Goal: Task Accomplishment & Management: Manage account settings

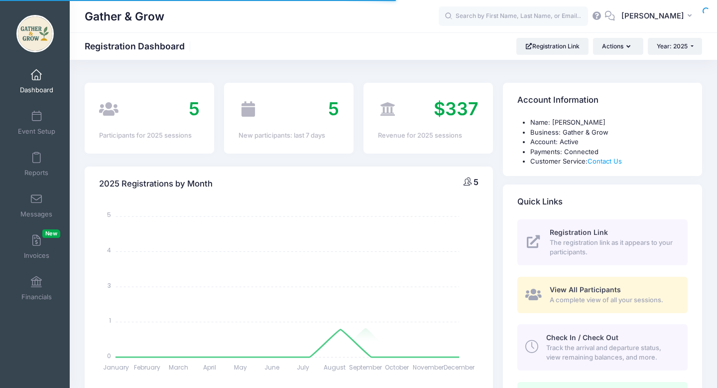
select select
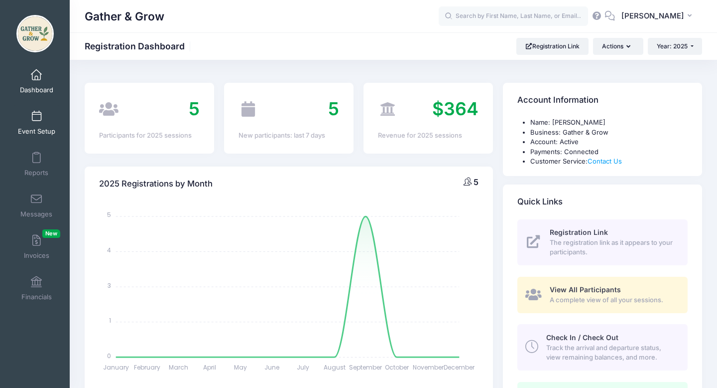
click at [37, 124] on link "Event Setup" at bounding box center [36, 122] width 47 height 35
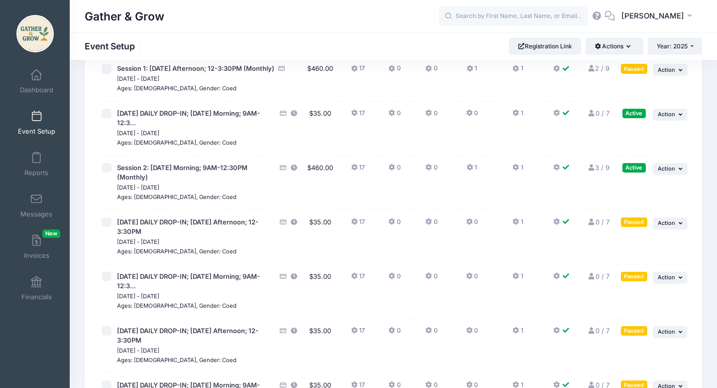
scroll to position [83, 0]
click at [672, 224] on span "Action" at bounding box center [666, 222] width 17 height 7
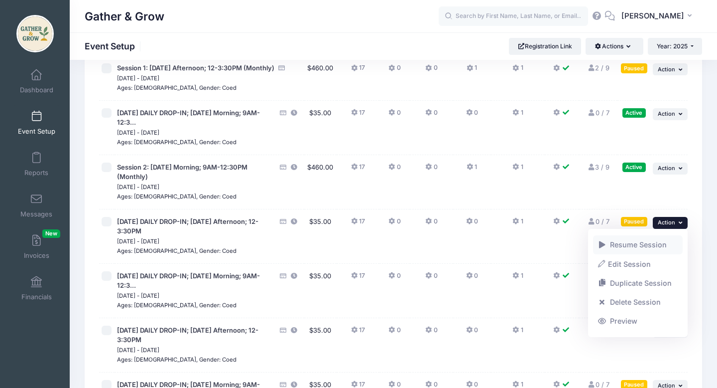
click at [653, 244] on link "Resume Session" at bounding box center [638, 244] width 90 height 19
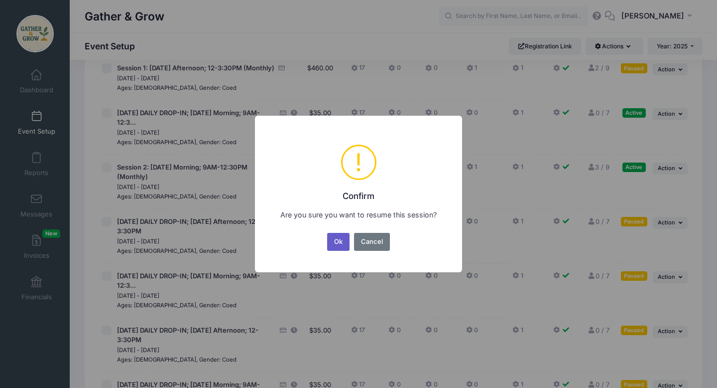
click at [337, 240] on button "Ok" at bounding box center [338, 242] width 23 height 18
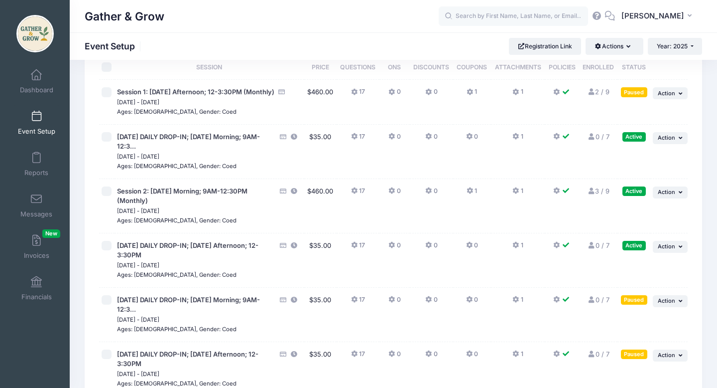
scroll to position [60, 0]
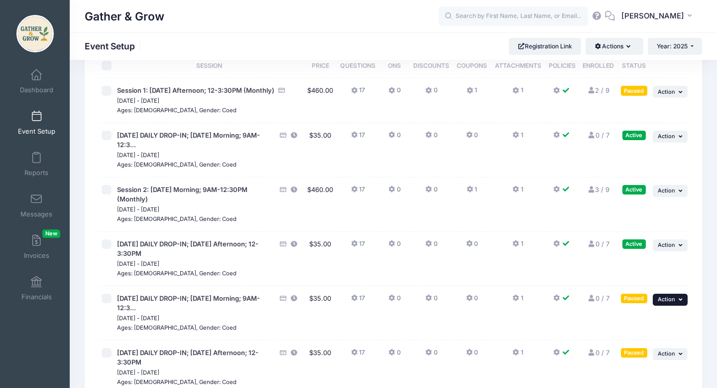
click at [675, 299] on span "Action" at bounding box center [666, 298] width 17 height 7
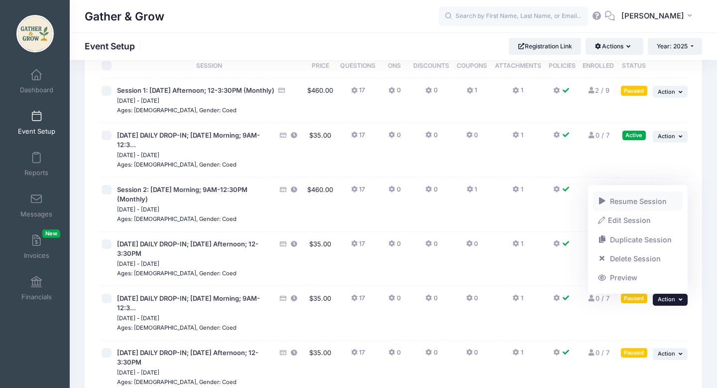
click at [642, 202] on link "Resume Session" at bounding box center [638, 200] width 90 height 19
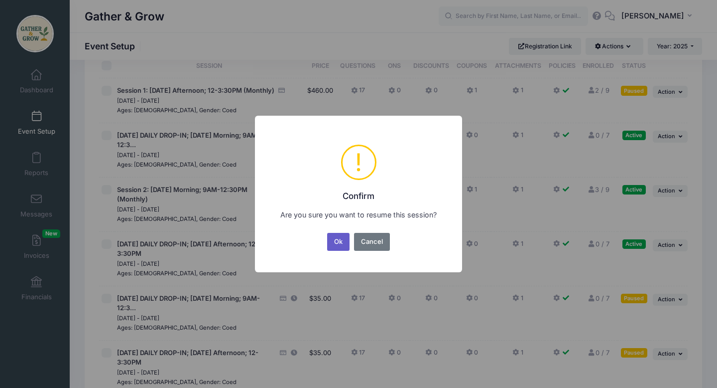
click at [348, 236] on button "Ok" at bounding box center [338, 242] width 23 height 18
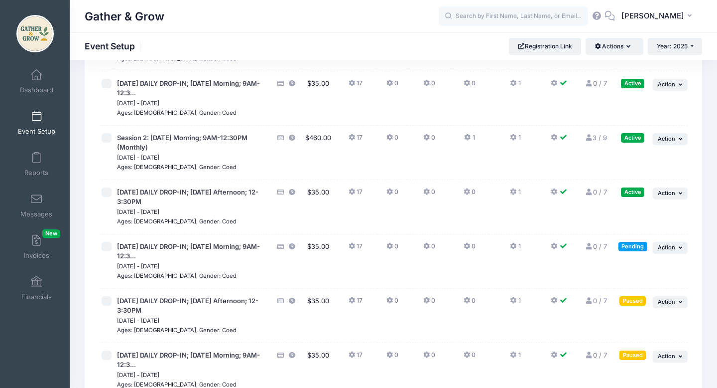
scroll to position [116, 0]
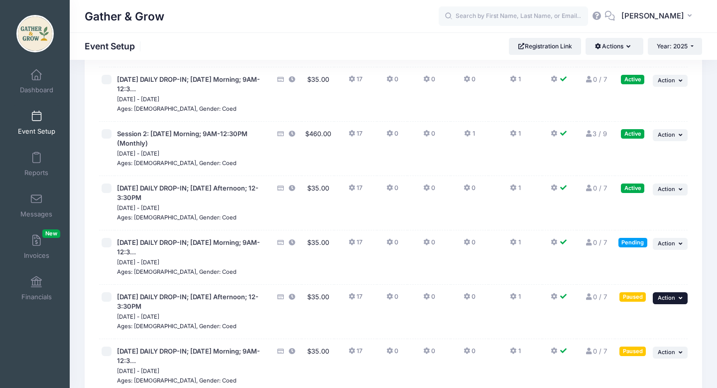
click at [679, 297] on icon "button" at bounding box center [682, 297] width 6 height 5
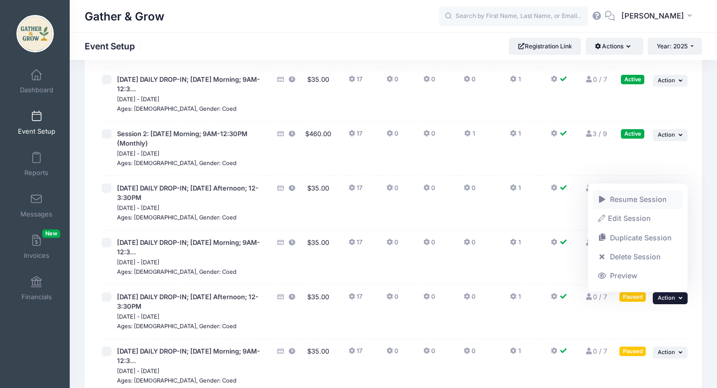
click at [643, 201] on link "Resume Session" at bounding box center [638, 199] width 90 height 19
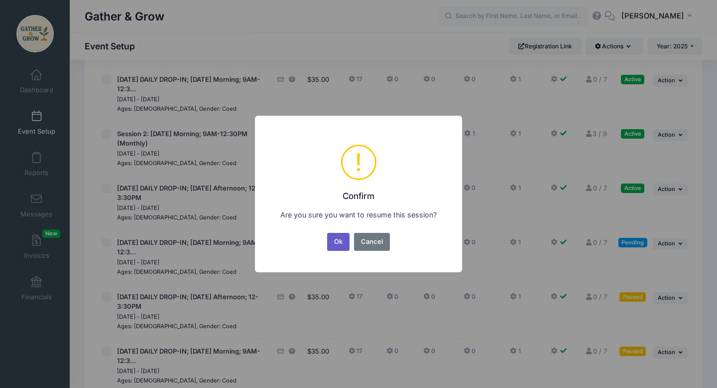
click at [339, 246] on button "Ok" at bounding box center [338, 242] width 23 height 18
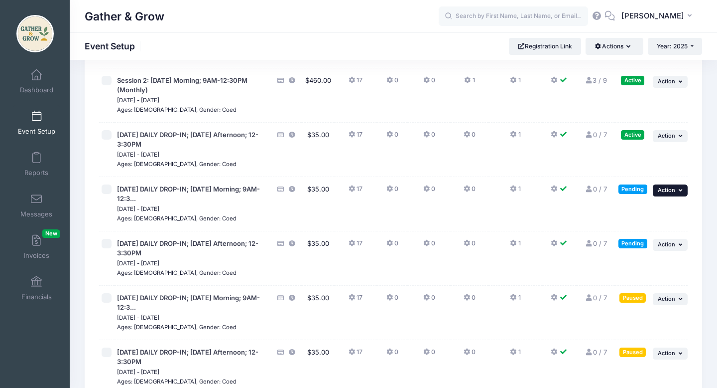
scroll to position [174, 0]
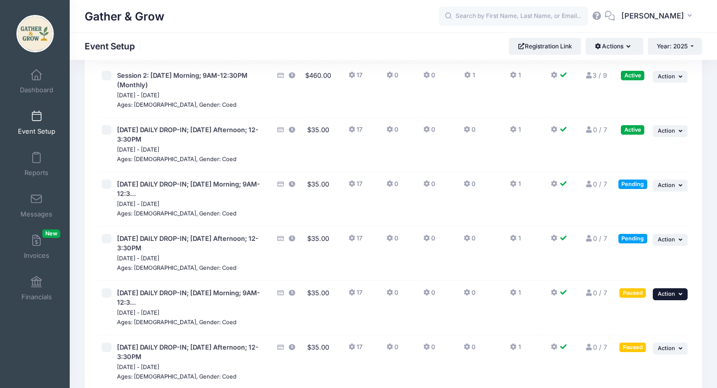
click at [676, 290] on button "... Action" at bounding box center [670, 294] width 35 height 12
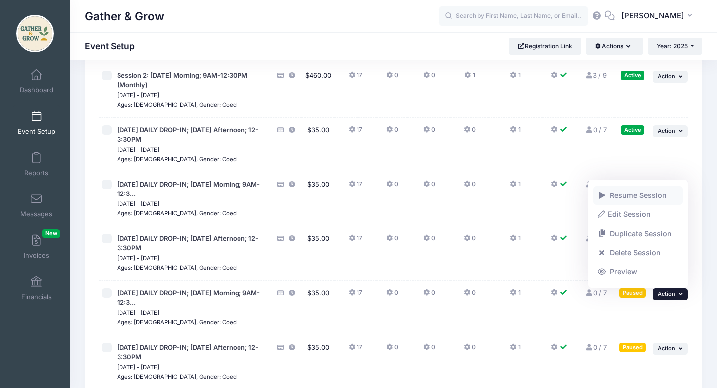
click at [640, 195] on link "Resume Session" at bounding box center [638, 195] width 90 height 19
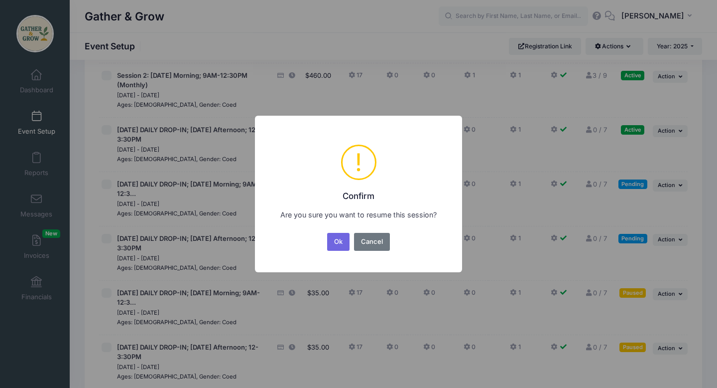
click at [335, 251] on div "Ok No Cancel" at bounding box center [358, 242] width 67 height 22
click at [339, 242] on button "Ok" at bounding box center [338, 242] width 23 height 18
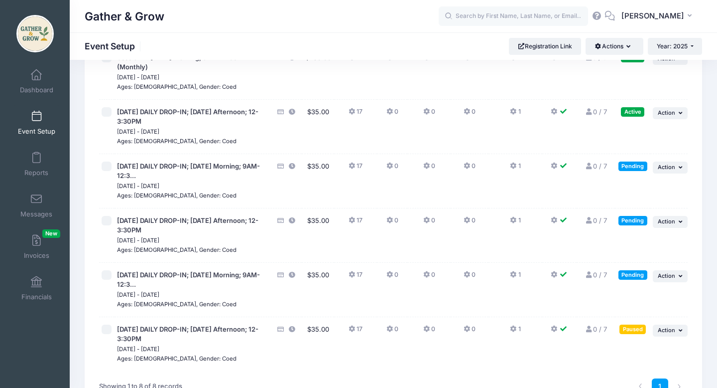
scroll to position [194, 0]
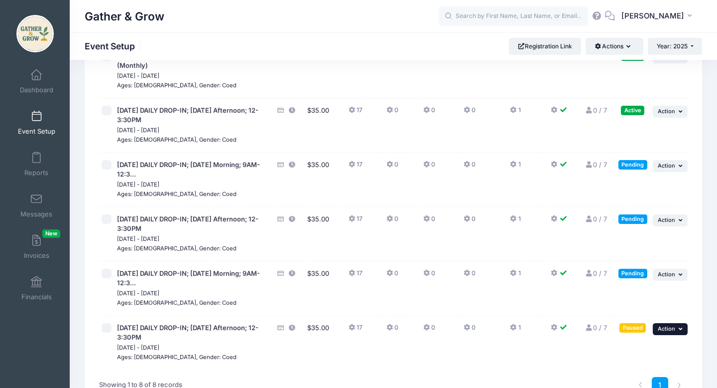
click at [673, 329] on span "Action" at bounding box center [666, 328] width 17 height 7
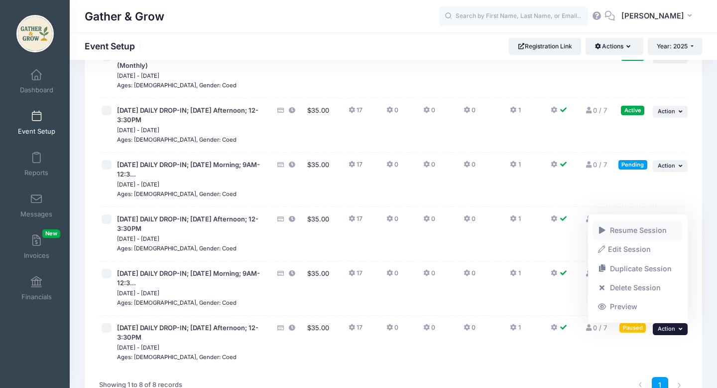
click at [626, 231] on link "Resume Session" at bounding box center [638, 230] width 90 height 19
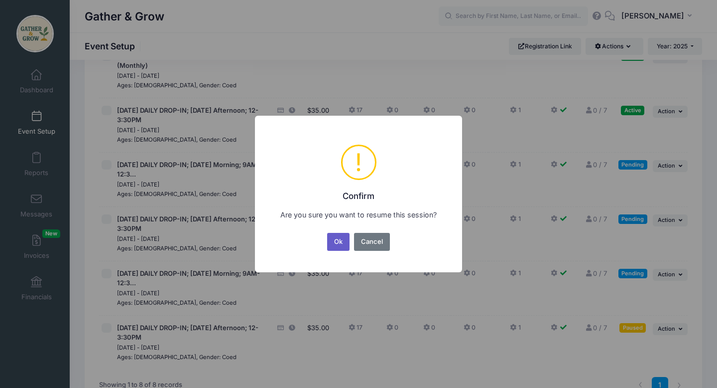
click at [334, 246] on button "Ok" at bounding box center [338, 242] width 23 height 18
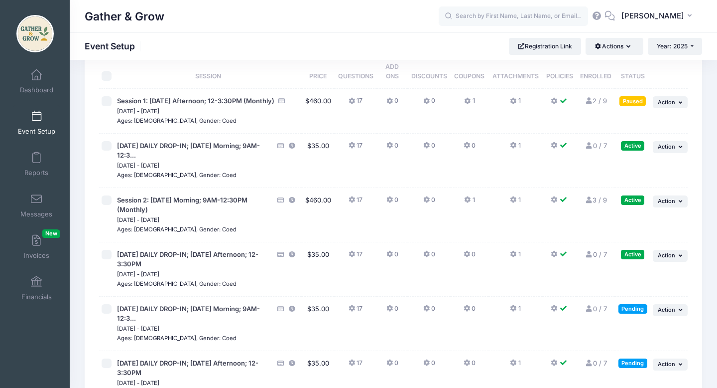
scroll to position [75, 0]
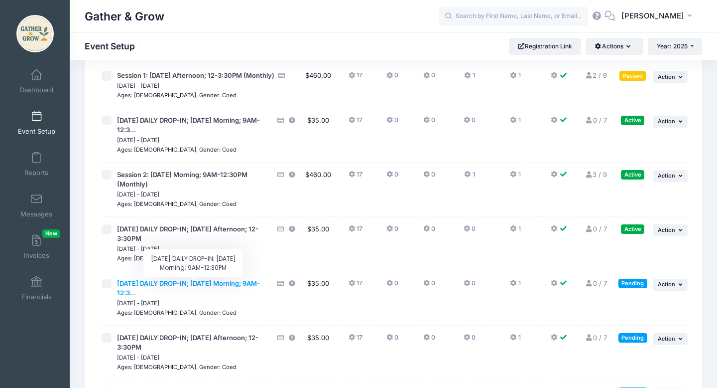
click at [130, 286] on span "[DATE] DAILY DROP-IN; [DATE] Morning; 9AM-12:3..." at bounding box center [188, 288] width 143 height 18
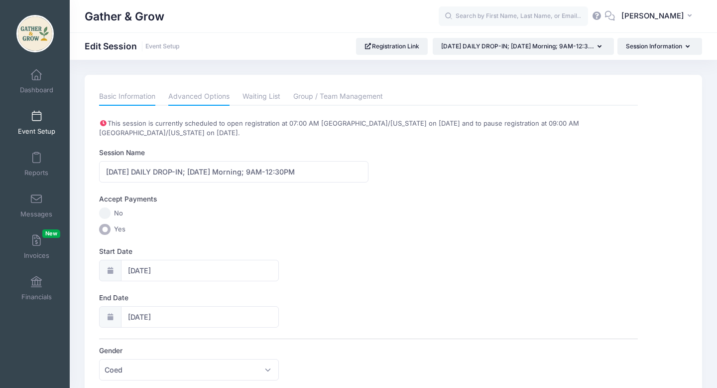
click at [212, 96] on link "Advanced Options" at bounding box center [198, 97] width 61 height 18
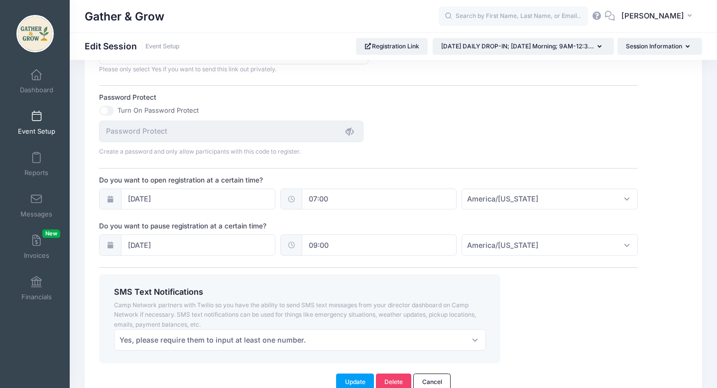
scroll to position [663, 0]
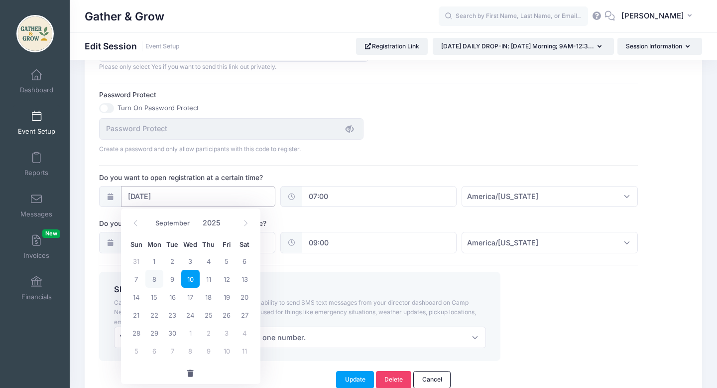
click at [180, 194] on input "09/10/2025" at bounding box center [198, 196] width 155 height 21
click at [192, 375] on span "button" at bounding box center [190, 373] width 9 height 7
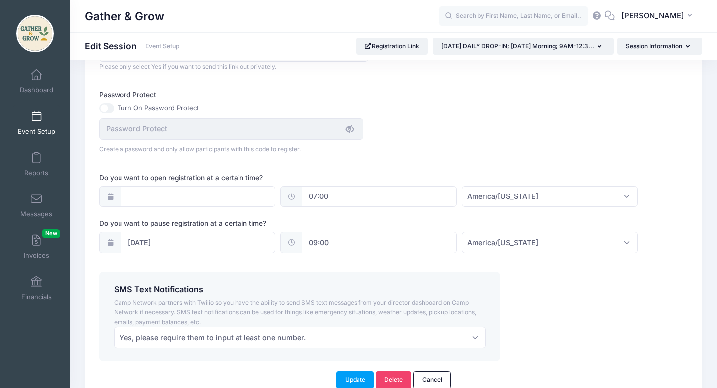
click at [338, 197] on input "07:00" at bounding box center [379, 196] width 155 height 21
click at [374, 241] on span "button" at bounding box center [371, 239] width 9 height 7
click at [357, 380] on button "Update" at bounding box center [355, 379] width 38 height 17
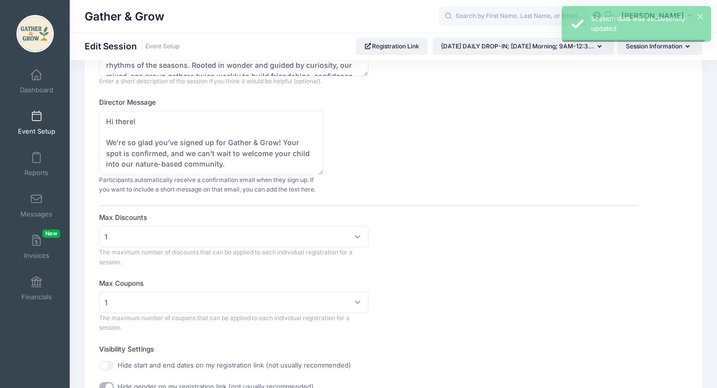
scroll to position [0, 0]
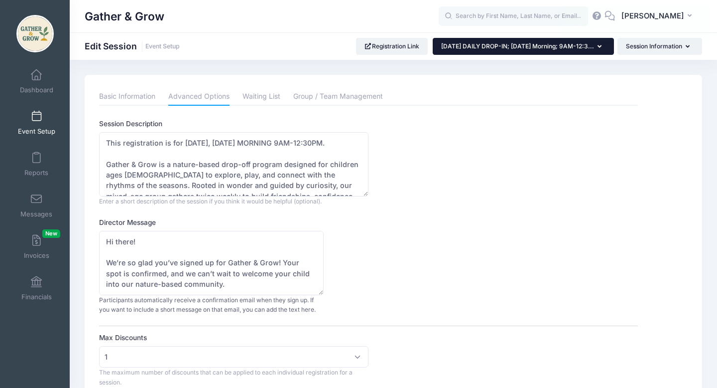
click at [599, 47] on icon "button" at bounding box center [602, 47] width 8 height 0
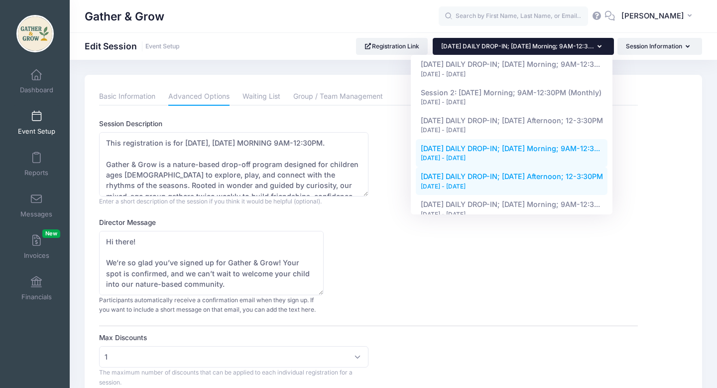
scroll to position [39, 0]
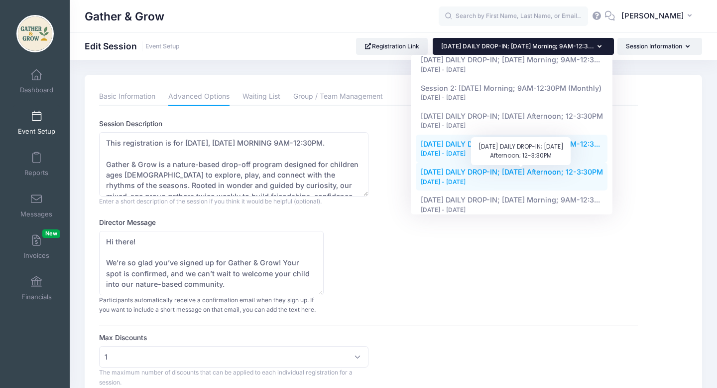
click at [589, 175] on span "[DATE] DAILY DROP-IN; [DATE] Afternoon; 12-3:30PM" at bounding box center [512, 171] width 182 height 8
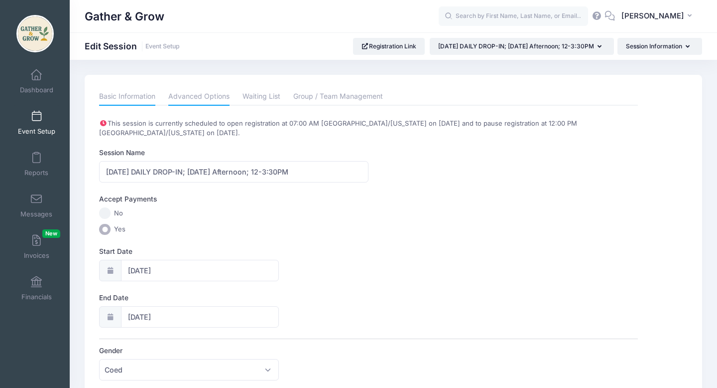
click at [217, 96] on link "Advanced Options" at bounding box center [198, 97] width 61 height 18
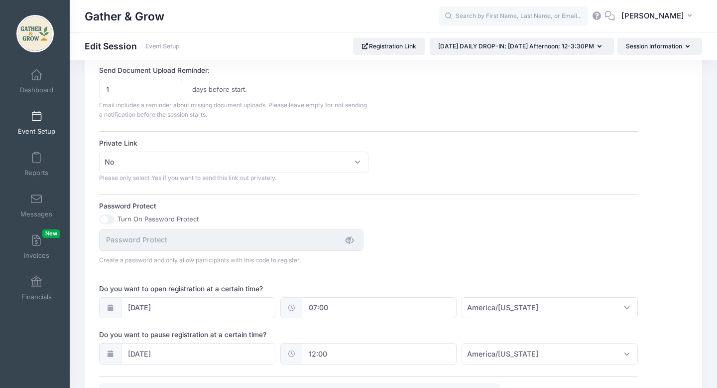
scroll to position [552, 0]
click at [110, 310] on icon at bounding box center [110, 307] width 8 height 6
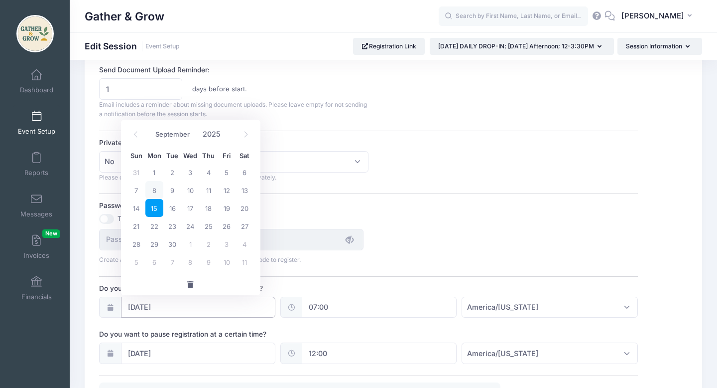
click at [142, 307] on input "[DATE]" at bounding box center [198, 306] width 155 height 21
click at [192, 283] on span "button" at bounding box center [190, 284] width 9 height 7
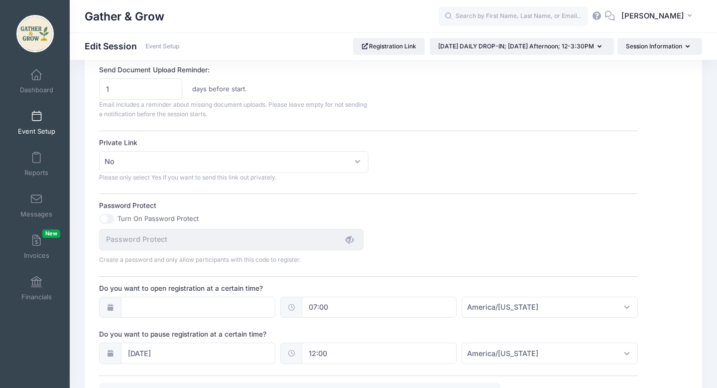
click at [336, 306] on input "07:00" at bounding box center [379, 306] width 155 height 21
click at [369, 350] on span "button" at bounding box center [371, 349] width 9 height 7
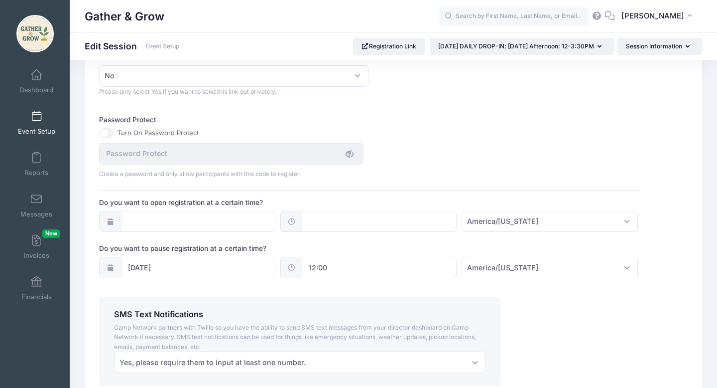
scroll to position [713, 0]
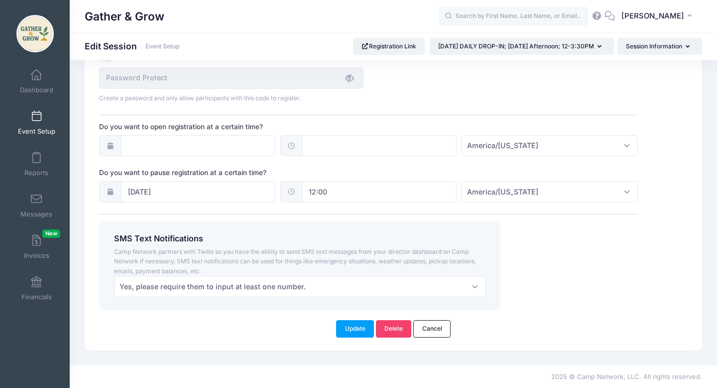
click at [356, 328] on button "Update" at bounding box center [355, 328] width 38 height 17
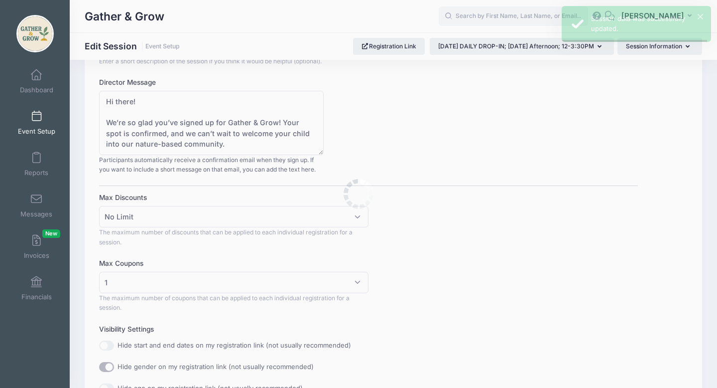
scroll to position [0, 0]
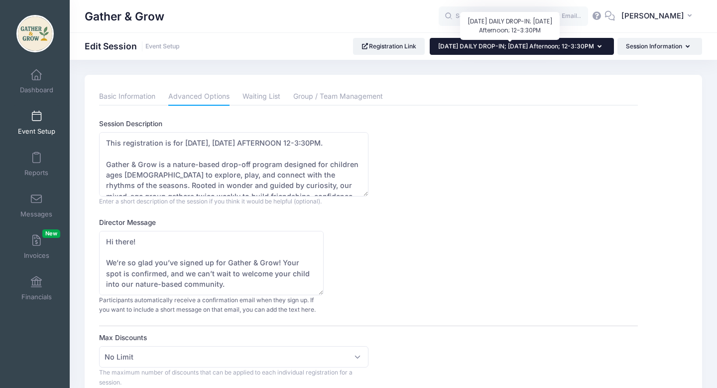
click at [592, 46] on span "[DATE] DAILY DROP-IN; [DATE] Afternoon; 12-3:30PM" at bounding box center [516, 45] width 156 height 7
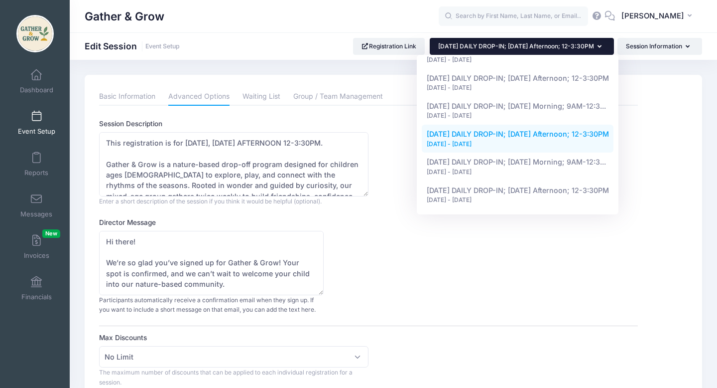
scroll to position [77, 0]
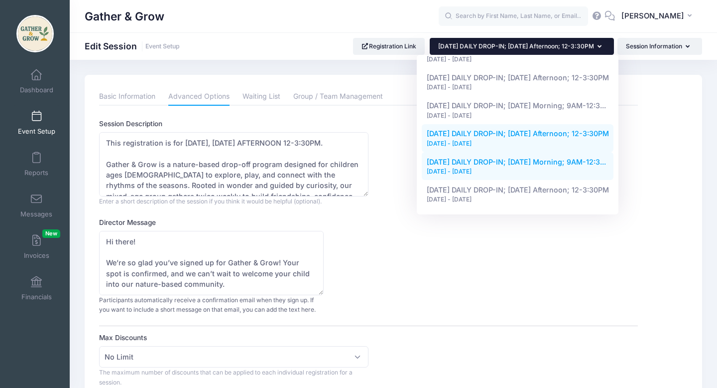
click at [604, 165] on link "9/24/2025 DAILY DROP-IN; Wednesday Morning; 9AM-12:3... Sep 24, 2025 - Sep 24, …" at bounding box center [518, 166] width 192 height 28
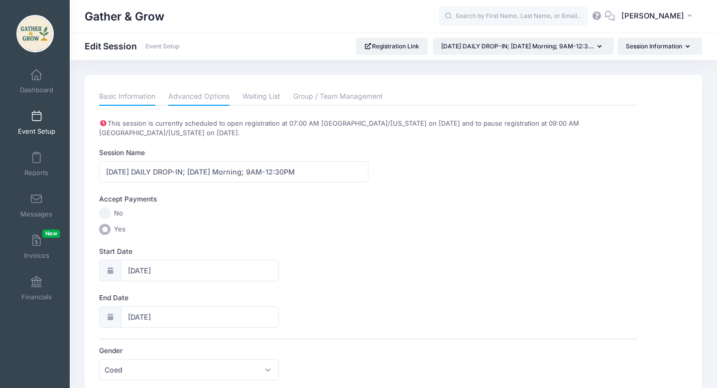
click at [214, 96] on link "Advanced Options" at bounding box center [198, 97] width 61 height 18
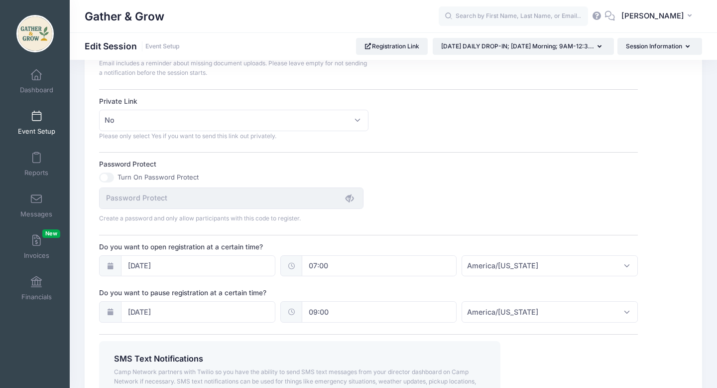
scroll to position [600, 0]
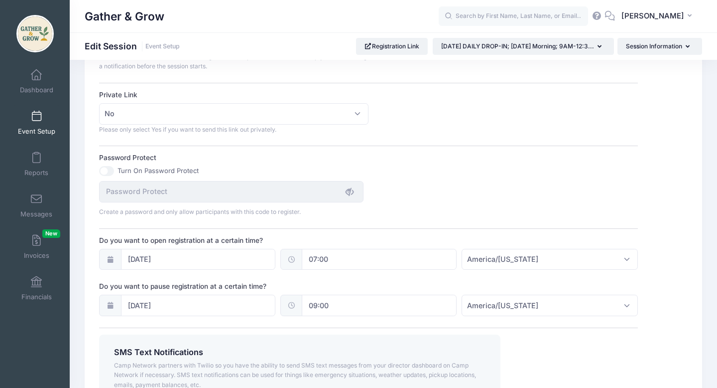
click at [112, 259] on icon at bounding box center [110, 259] width 8 height 6
click at [159, 260] on input "[DATE]" at bounding box center [198, 259] width 155 height 21
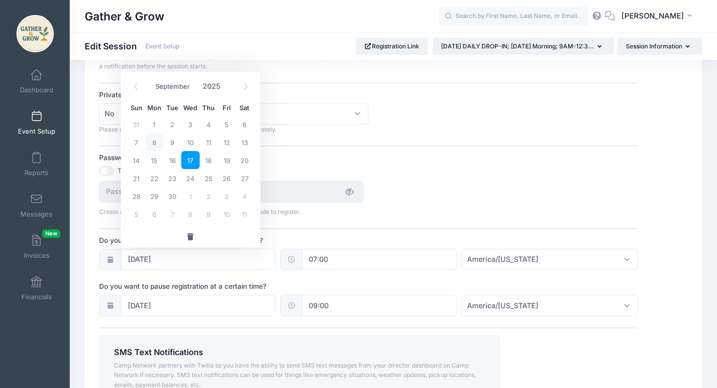
click at [191, 235] on span "button" at bounding box center [190, 236] width 9 height 7
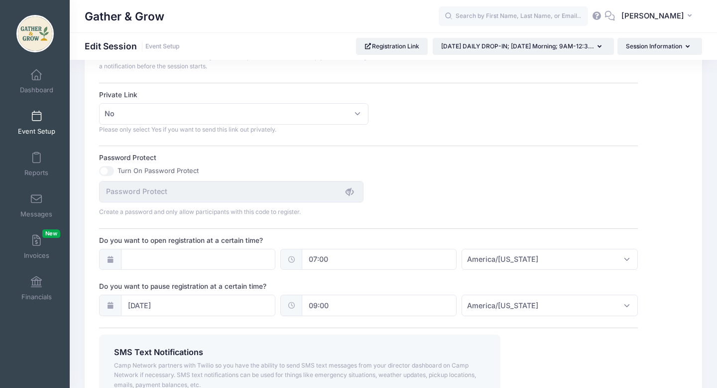
click at [293, 259] on icon at bounding box center [291, 259] width 8 height 6
click at [336, 257] on input "07:00" at bounding box center [379, 259] width 155 height 21
click at [372, 298] on span "button" at bounding box center [371, 301] width 9 height 7
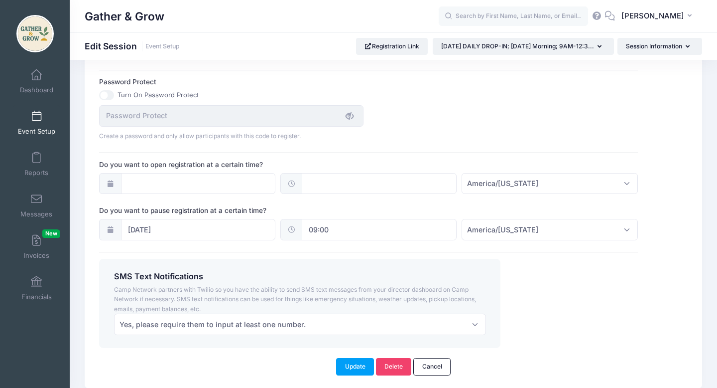
scroll to position [713, 0]
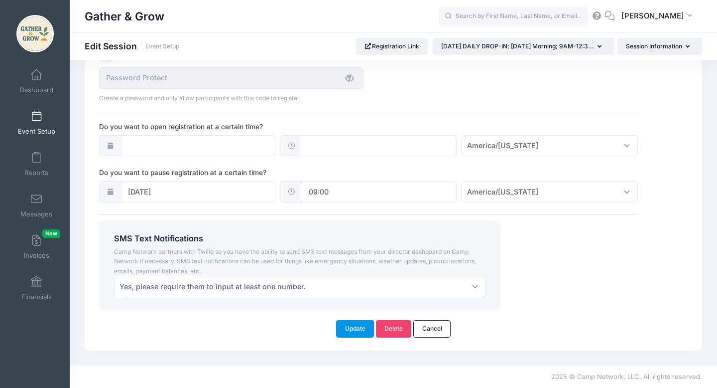
click at [354, 330] on button "Update" at bounding box center [355, 328] width 38 height 17
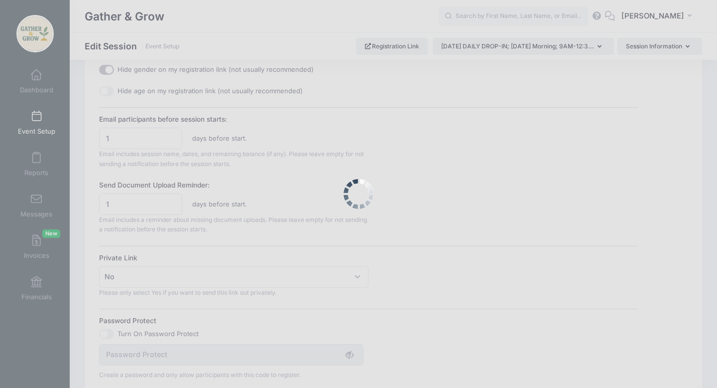
scroll to position [0, 0]
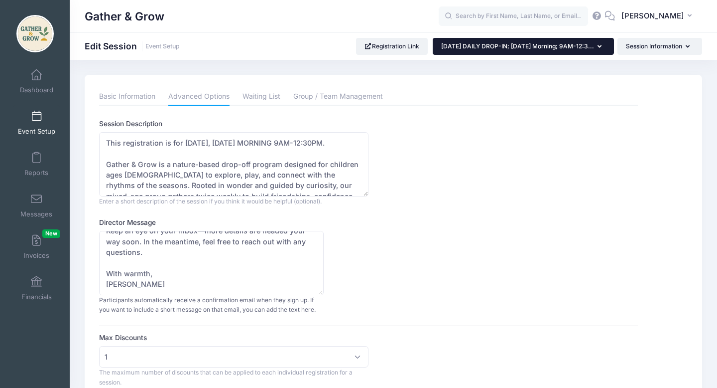
click at [597, 50] on button "[DATE] DAILY DROP-IN; [DATE] Morning; 9AM-12:3..." at bounding box center [523, 46] width 181 height 17
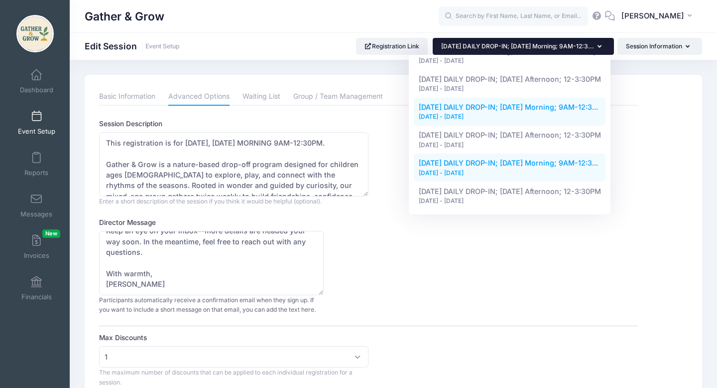
scroll to position [77, 0]
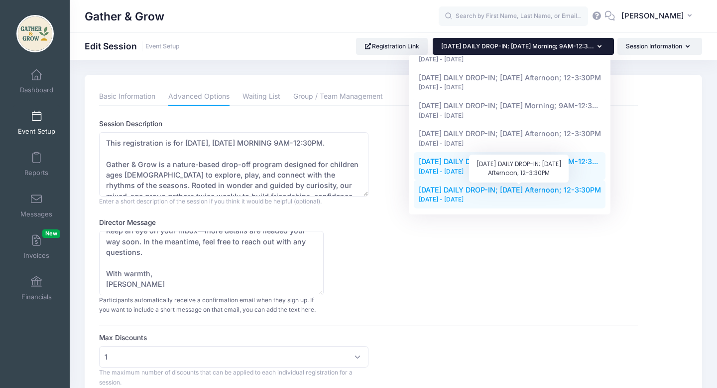
click at [508, 192] on span "[DATE] DAILY DROP-IN; [DATE] Afternoon; 12-3:30PM" at bounding box center [510, 189] width 182 height 8
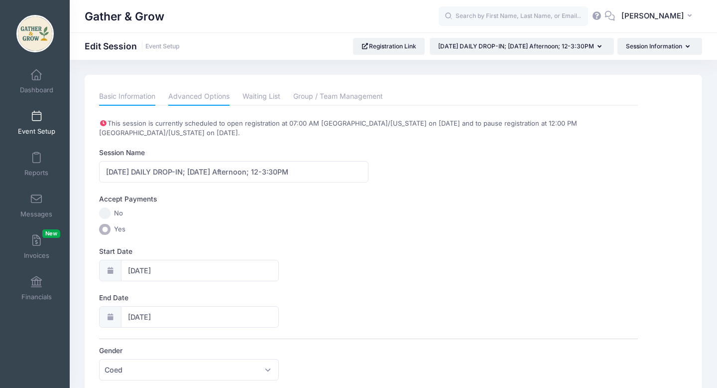
click at [217, 95] on link "Advanced Options" at bounding box center [198, 97] width 61 height 18
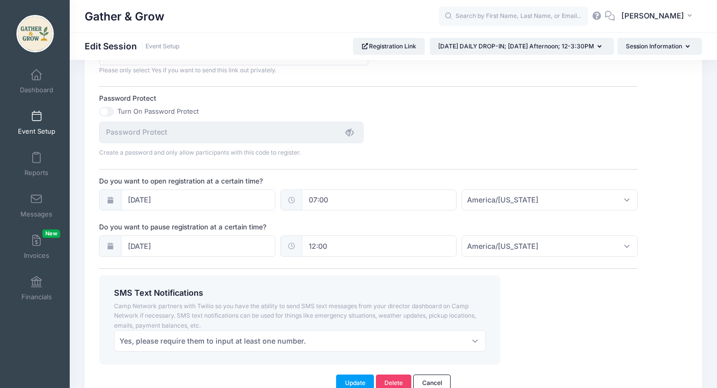
scroll to position [662, 0]
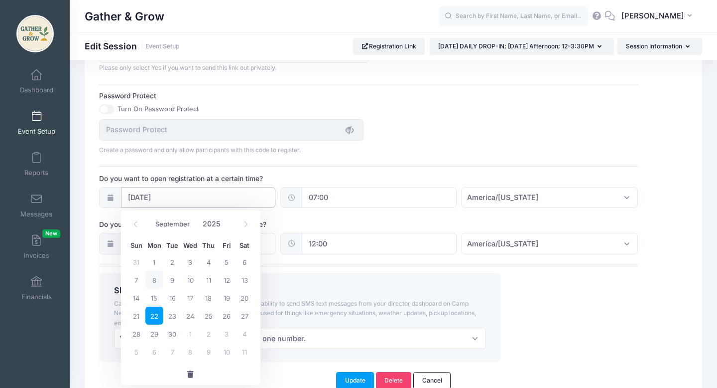
click at [138, 198] on input "09/22/2025" at bounding box center [198, 197] width 155 height 21
click at [190, 371] on span "button" at bounding box center [190, 374] width 9 height 7
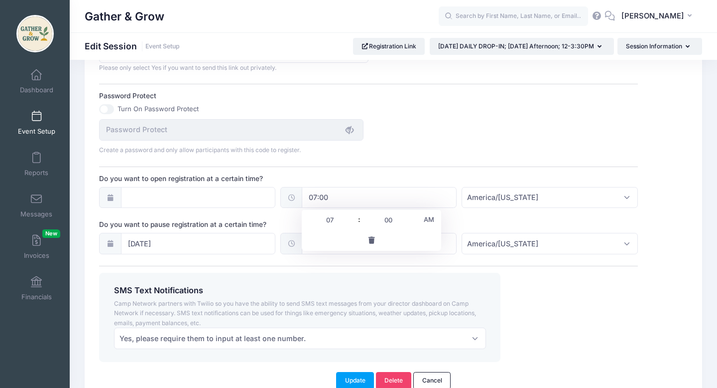
click at [319, 201] on input "07:00" at bounding box center [379, 197] width 155 height 21
click at [373, 237] on span "button" at bounding box center [371, 240] width 9 height 7
click at [365, 382] on button "Update" at bounding box center [355, 380] width 38 height 17
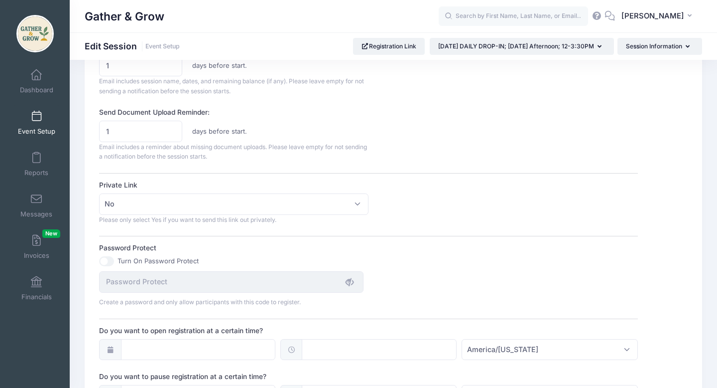
scroll to position [408, 0]
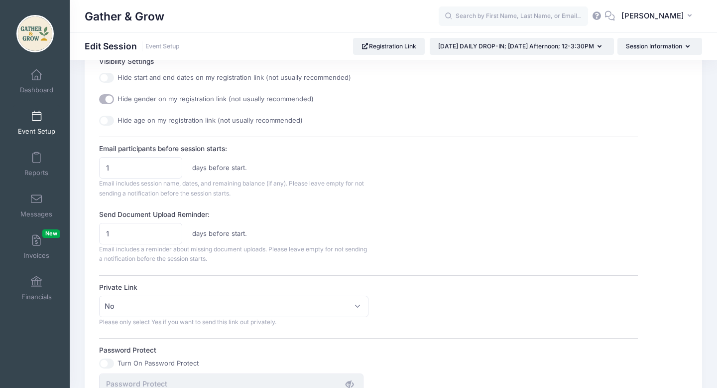
click at [36, 118] on span at bounding box center [36, 116] width 0 height 11
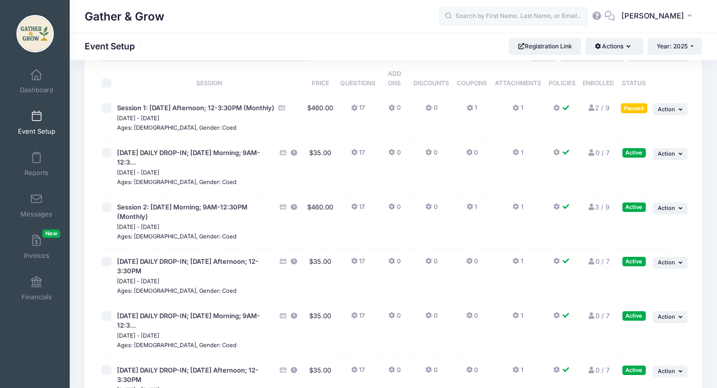
scroll to position [44, 0]
